Goal: Task Accomplishment & Management: Manage account settings

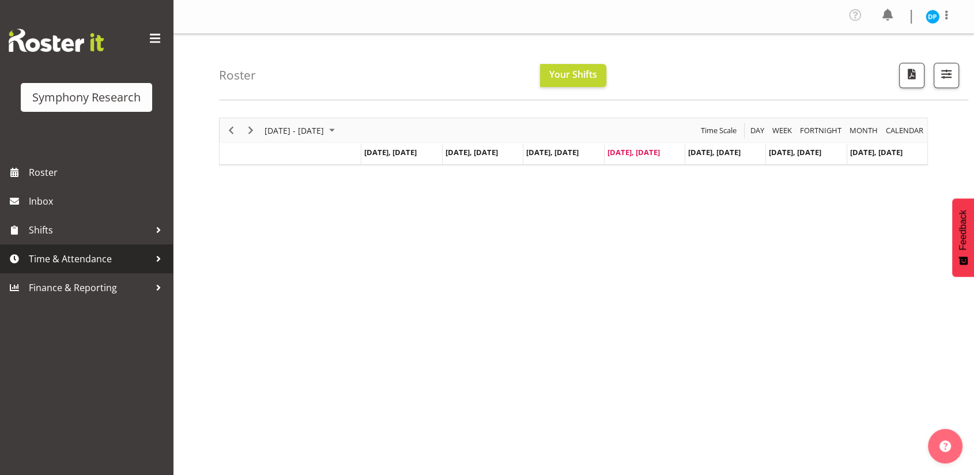
click at [93, 259] on span "Time & Attendance" at bounding box center [89, 258] width 121 height 17
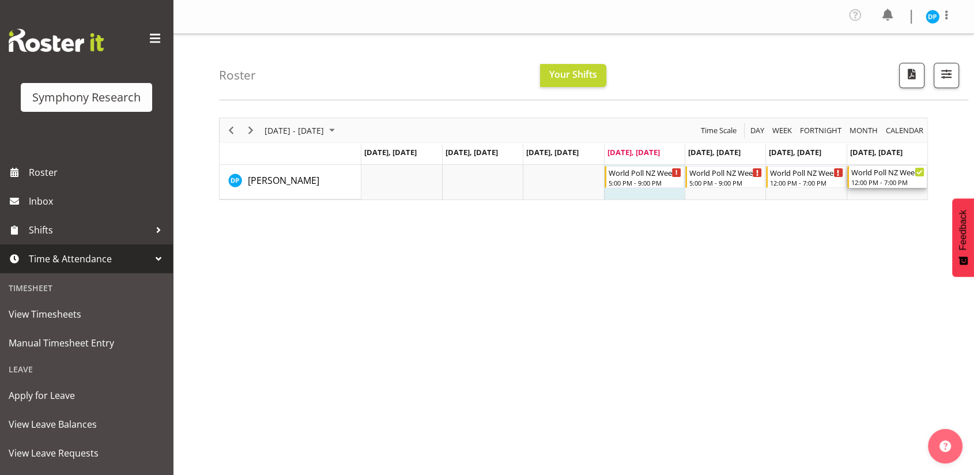
click at [917, 172] on icon "Timeline Week of September 4, 2025" at bounding box center [919, 172] width 6 height 6
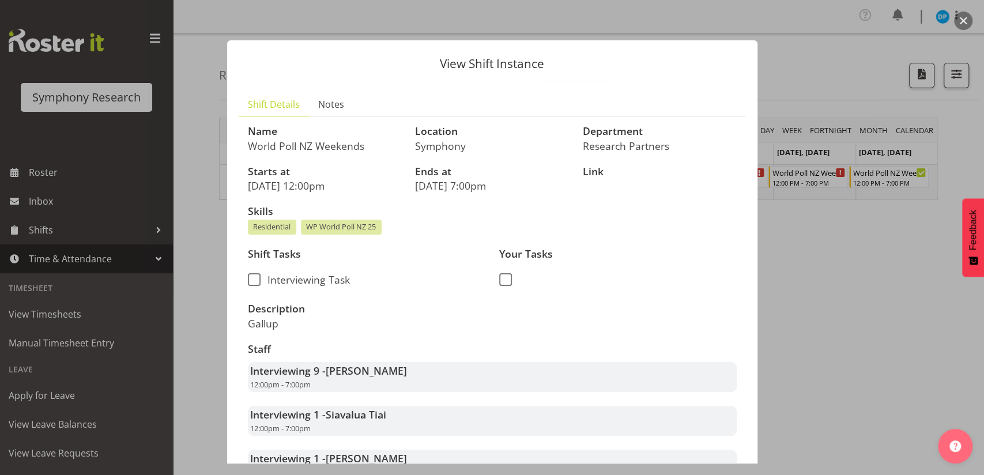
click at [962, 24] on button "button" at bounding box center [963, 21] width 18 height 18
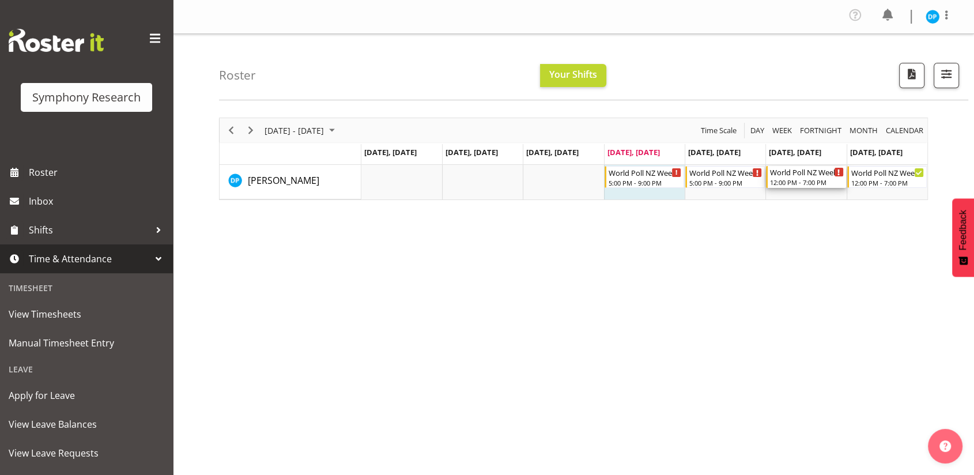
click at [795, 175] on div "World Poll NZ Weekends" at bounding box center [806, 172] width 73 height 12
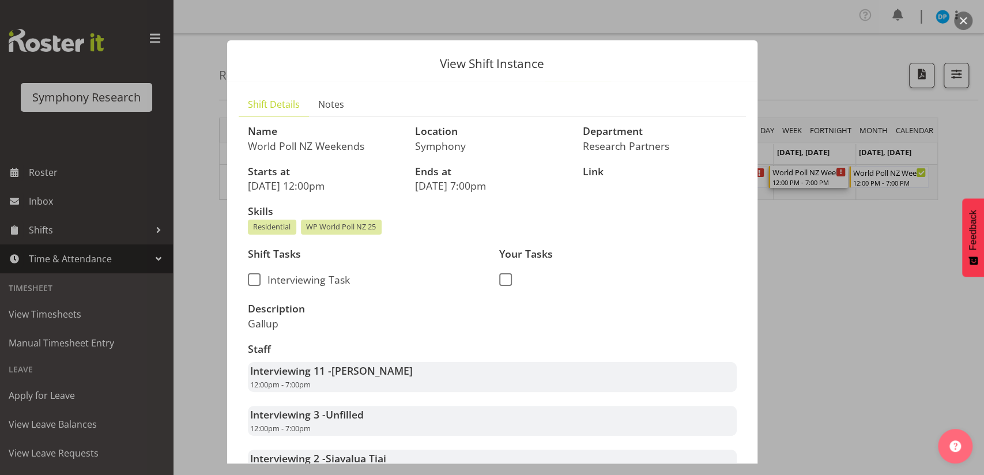
click at [967, 20] on button "button" at bounding box center [963, 21] width 18 height 18
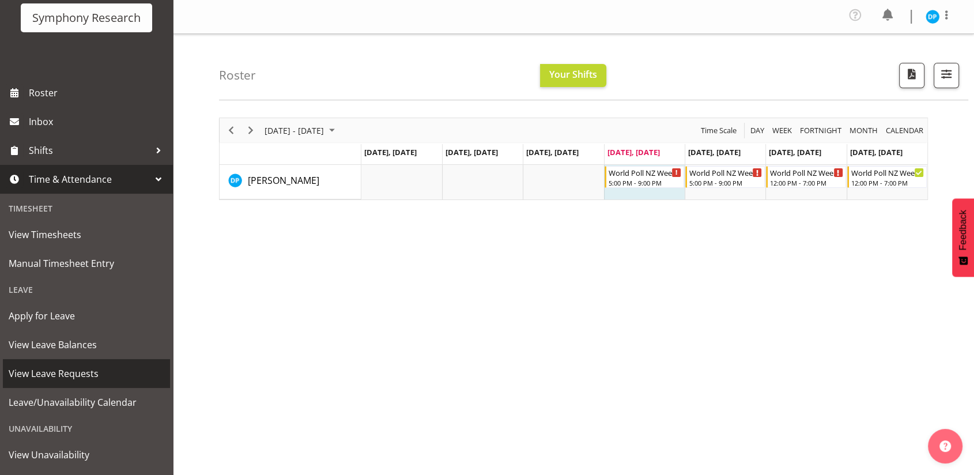
scroll to position [101, 0]
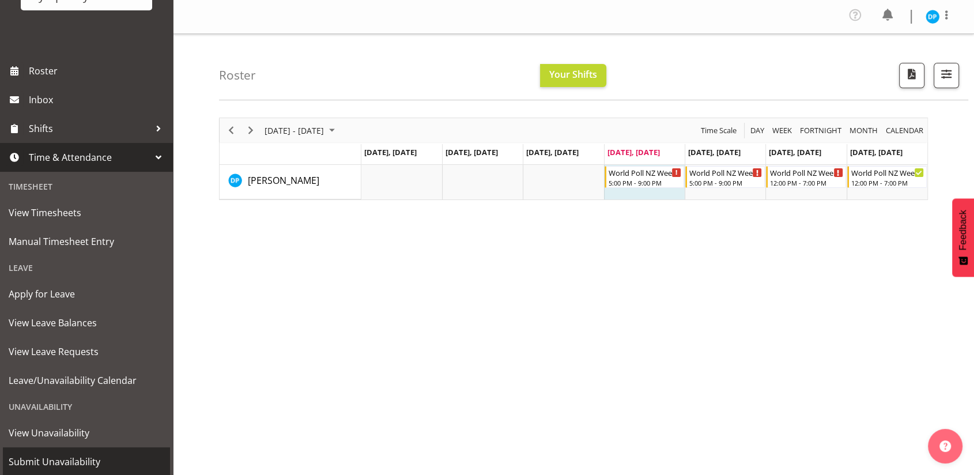
click at [39, 463] on span "Submit Unavailability" at bounding box center [87, 461] width 156 height 17
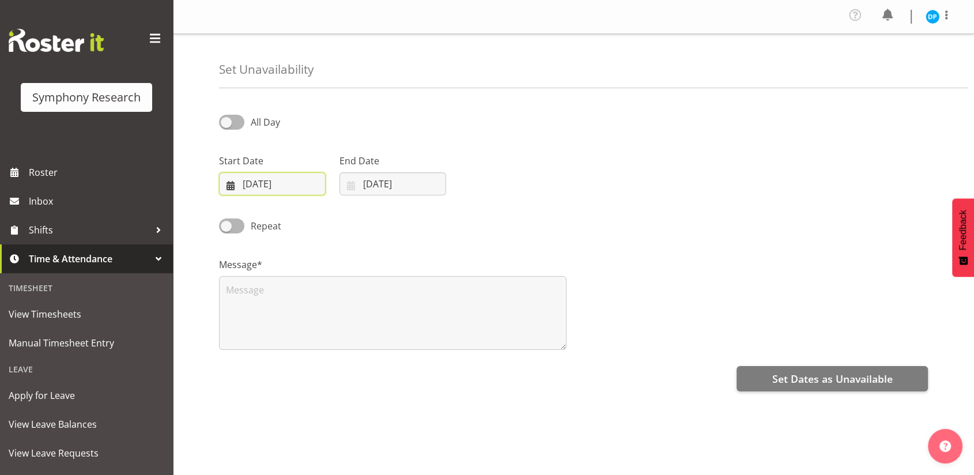
click at [235, 184] on input "04/09/2025" at bounding box center [272, 183] width 107 height 23
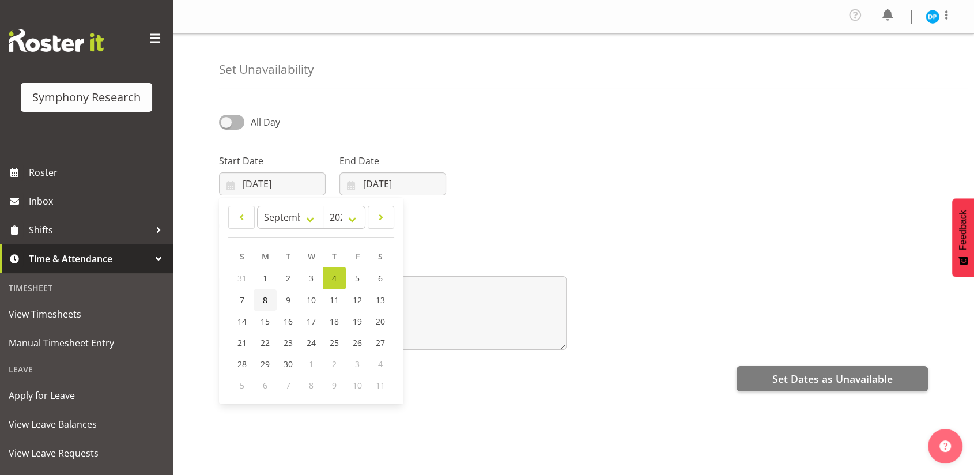
click at [264, 299] on span "8" at bounding box center [265, 299] width 5 height 11
type input "08/09/2025"
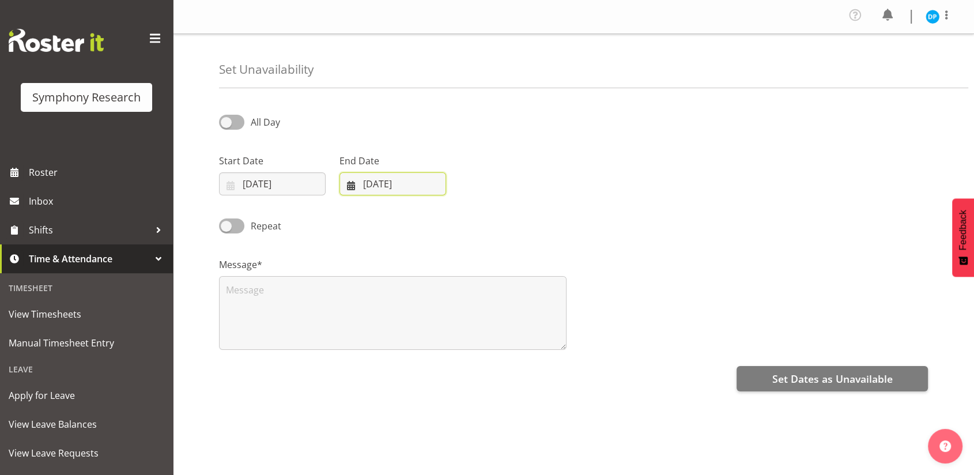
click at [356, 190] on input "04/09/2025" at bounding box center [392, 183] width 107 height 23
click at [452, 301] on span "11" at bounding box center [454, 299] width 9 height 11
type input "11/09/2025"
click at [231, 116] on span at bounding box center [231, 122] width 25 height 14
click at [226, 118] on input "All Day" at bounding box center [222, 121] width 7 height 7
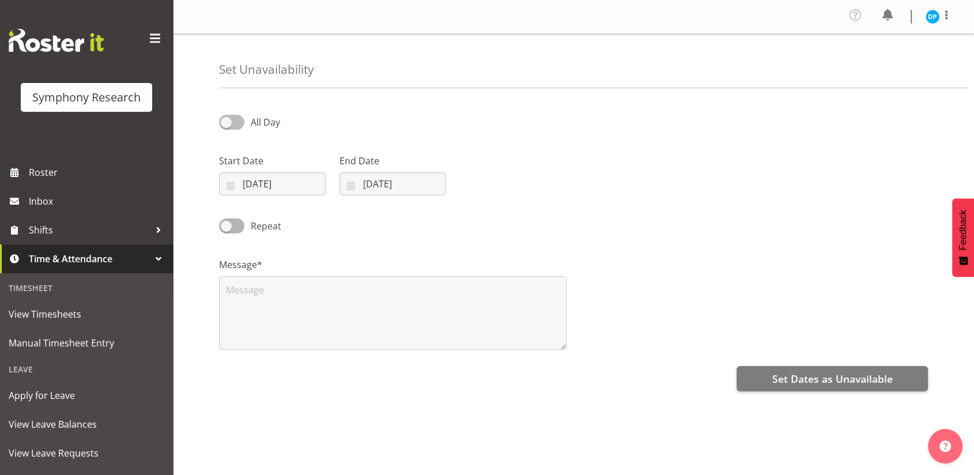
checkbox input "true"
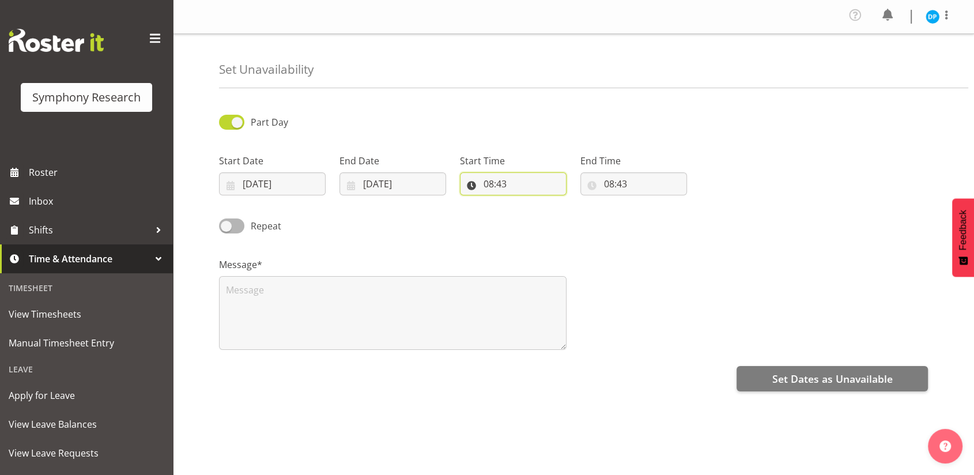
click at [503, 186] on input "08:43" at bounding box center [513, 183] width 107 height 23
click at [568, 217] on select "00 01 02 03 04 05 06 07 08 09 10 11 12 13 14 15 16 17 18 19 20 21 22 23 24 25 2…" at bounding box center [568, 213] width 26 height 23
select select "30"
click at [555, 202] on select "00 01 02 03 04 05 06 07 08 09 10 11 12 13 14 15 16 17 18 19 20 21 22 23 24 25 2…" at bounding box center [568, 213] width 26 height 23
type input "08:30"
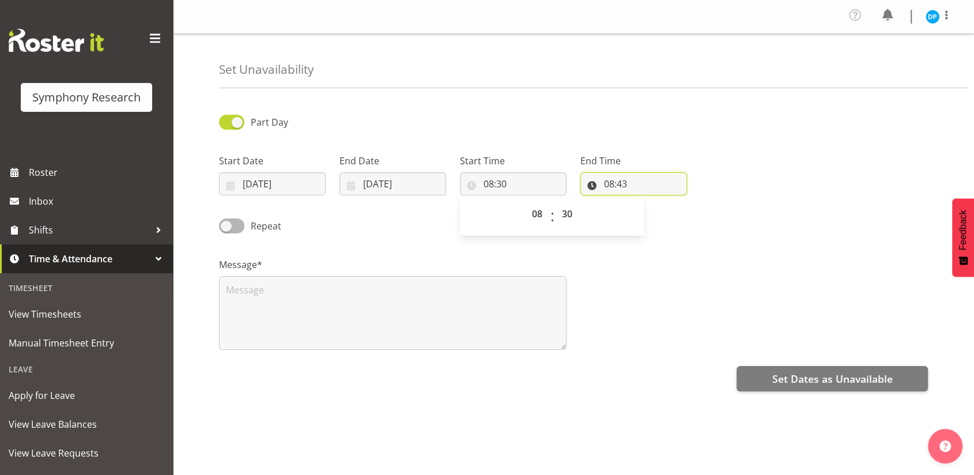
click at [610, 184] on input "08:43" at bounding box center [633, 183] width 107 height 23
click at [656, 214] on select "00 01 02 03 04 05 06 07 08 09 10 11 12 13 14 15 16 17 18 19 20 21 22 23" at bounding box center [659, 213] width 26 height 23
select select "16"
click at [646, 202] on select "00 01 02 03 04 05 06 07 08 09 10 11 12 13 14 15 16 17 18 19 20 21 22 23" at bounding box center [659, 213] width 26 height 23
type input "16:43"
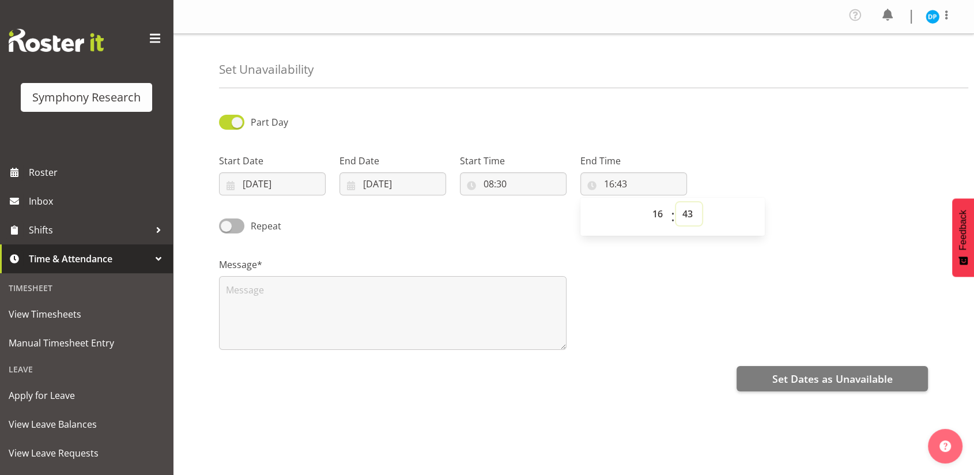
click at [686, 213] on select "00 01 02 03 04 05 06 07 08 09 10 11 12 13 14 15 16 17 18 19 20 21 22 23 24 25 2…" at bounding box center [689, 213] width 26 height 23
select select "30"
click at [676, 202] on select "00 01 02 03 04 05 06 07 08 09 10 11 12 13 14 15 16 17 18 19 20 21 22 23 24 25 2…" at bounding box center [689, 213] width 26 height 23
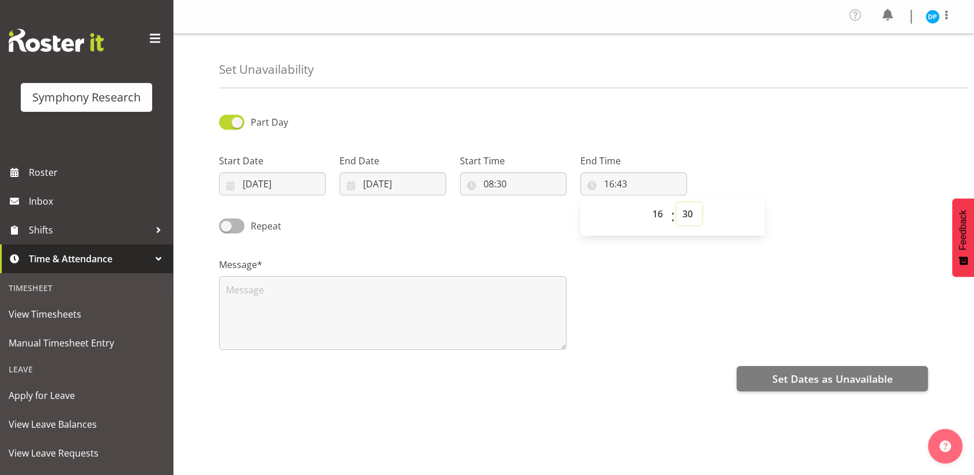
type input "16:30"
click at [690, 217] on select "00 01 02 03 04 05 06 07 08 09 10 11 12 13 14 15 16 17 18 19 20 21 22 23 24 25 2…" at bounding box center [689, 213] width 26 height 23
click at [687, 208] on select "00 01 02 03 04 05 06 07 08 09 10 11 12 13 14 15 16 17 18 19 20 21 22 23 24 25 2…" at bounding box center [689, 213] width 26 height 23
click at [685, 213] on select "00 01 02 03 04 05 06 07 08 09 10 11 12 13 14 15 16 17 18 19 20 21 22 23 24 25 2…" at bounding box center [689, 213] width 26 height 23
select select "0"
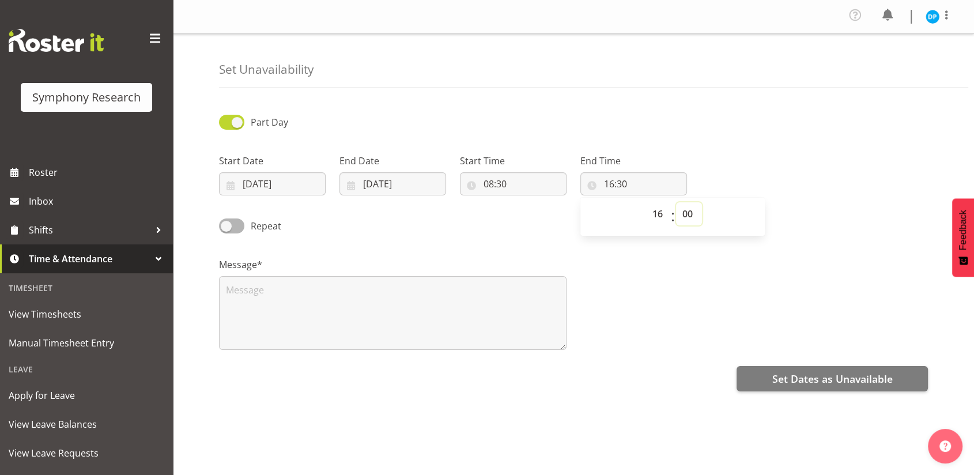
click at [676, 202] on select "00 01 02 03 04 05 06 07 08 09 10 11 12 13 14 15 16 17 18 19 20 21 22 23 24 25 2…" at bounding box center [689, 213] width 26 height 23
type input "16:00"
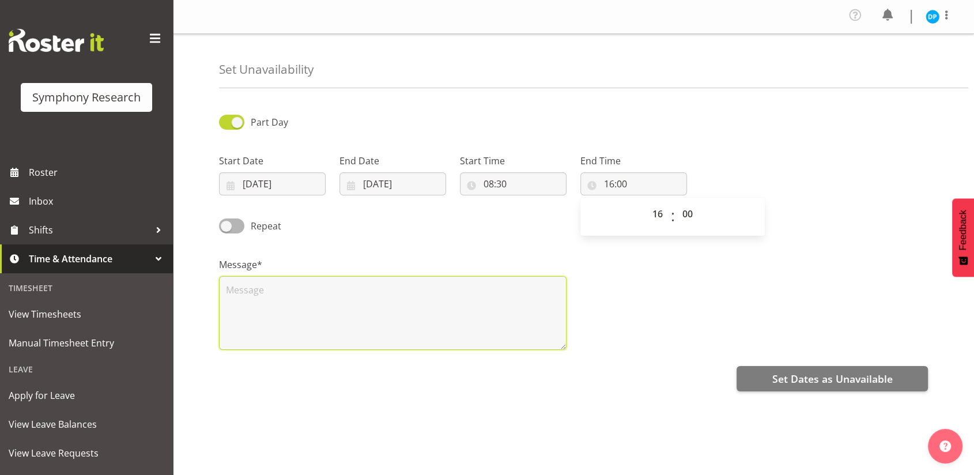
click at [313, 307] on textarea at bounding box center [392, 313] width 347 height 74
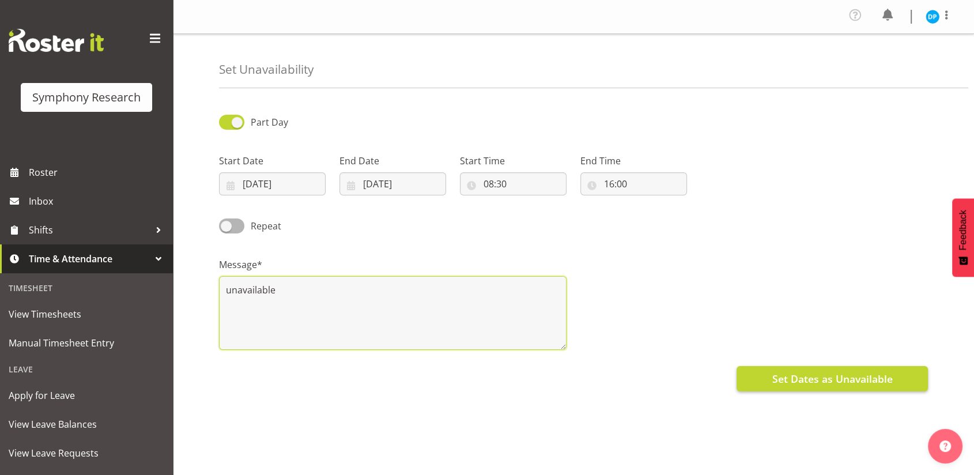
type textarea "unavailable"
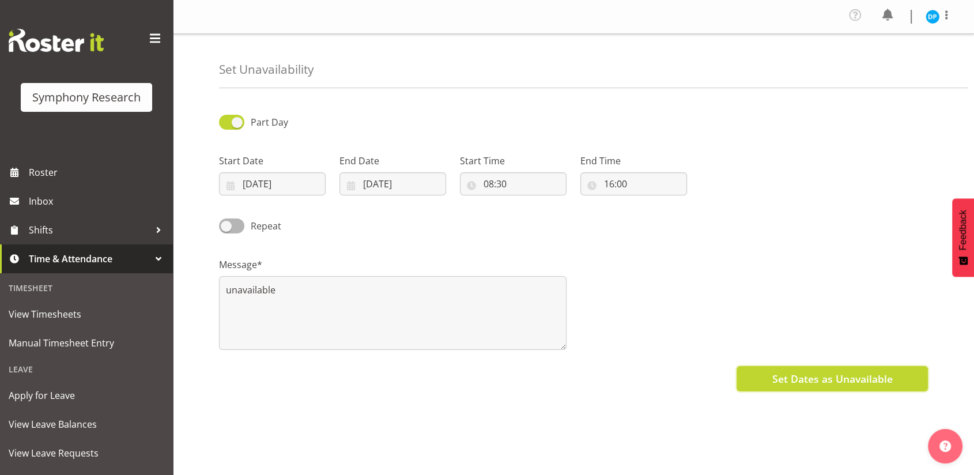
click at [812, 381] on span "Set Dates as Unavailable" at bounding box center [832, 378] width 120 height 15
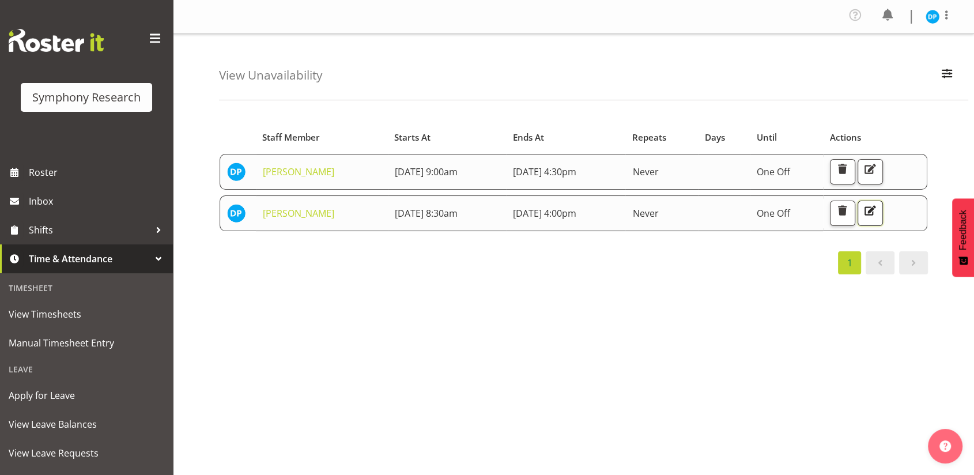
click at [878, 212] on span "button" at bounding box center [870, 210] width 15 height 15
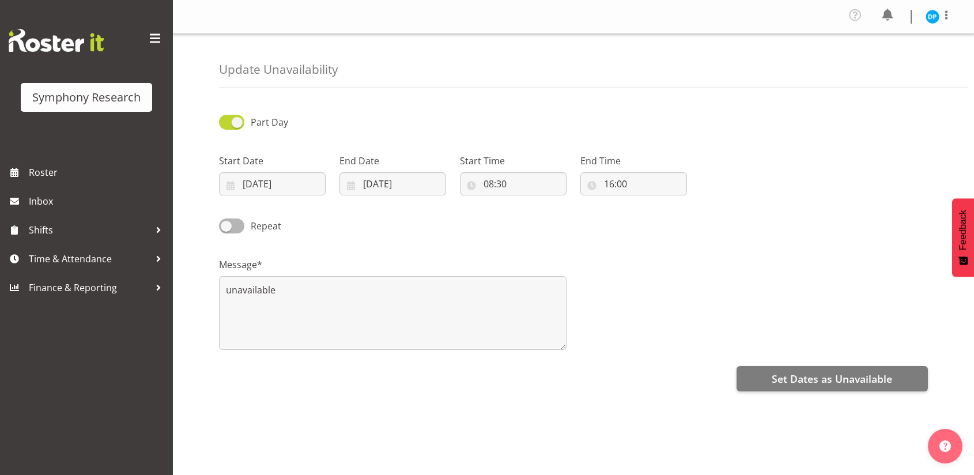
select select "16"
click at [621, 183] on input "16:00" at bounding box center [633, 183] width 107 height 23
click at [695, 221] on select "00 01 02 03 04 05 06 07 08 09 10 11 12 13 14 15 16 17 18 19 20 21 22 23 24 25 2…" at bounding box center [689, 213] width 26 height 23
select select "30"
click at [676, 202] on select "00 01 02 03 04 05 06 07 08 09 10 11 12 13 14 15 16 17 18 19 20 21 22 23 24 25 2…" at bounding box center [689, 213] width 26 height 23
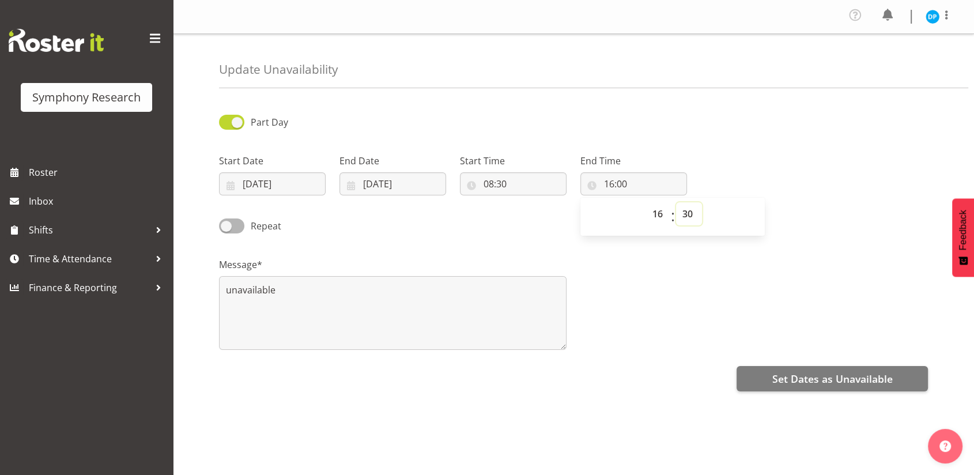
type input "16:30"
click at [826, 383] on span "Set Dates as Unavailable" at bounding box center [832, 378] width 120 height 15
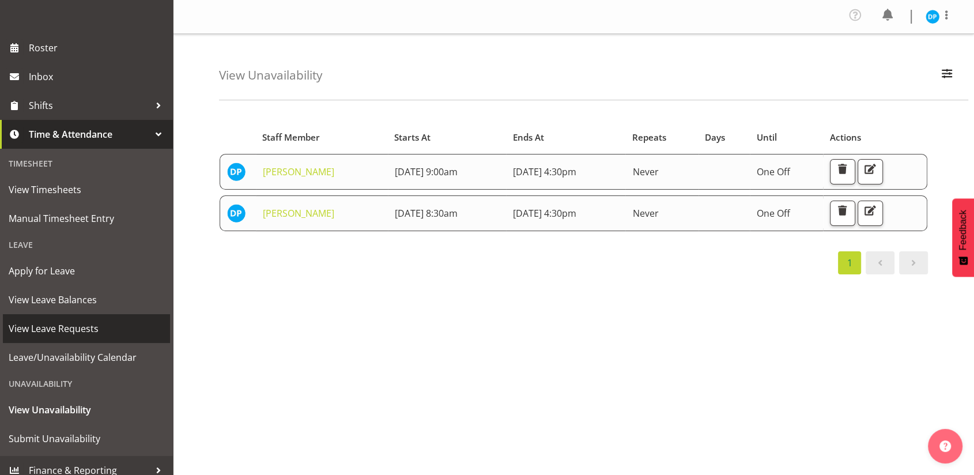
scroll to position [128, 0]
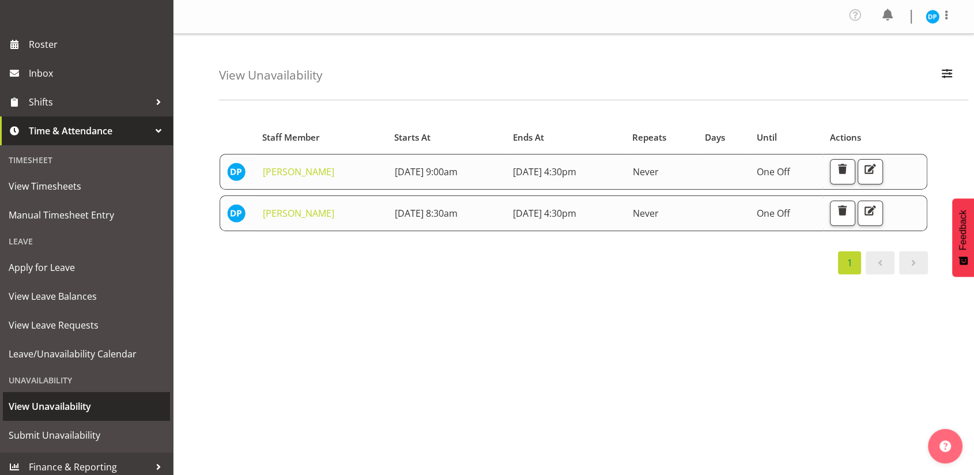
click at [60, 407] on span "View Unavailability" at bounding box center [87, 406] width 156 height 17
